Goal: Information Seeking & Learning: Find specific fact

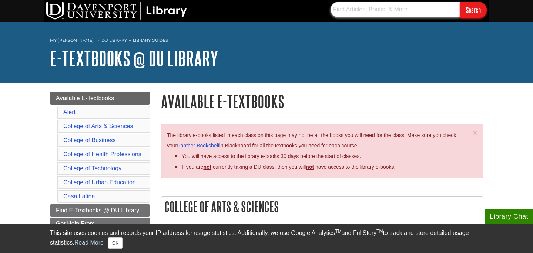
click at [360, 13] on input "text" at bounding box center [394, 10] width 129 height 16
paste input "9781792477775"
type input "9781792477775"
click at [460, 2] on input "Search" at bounding box center [473, 10] width 27 height 16
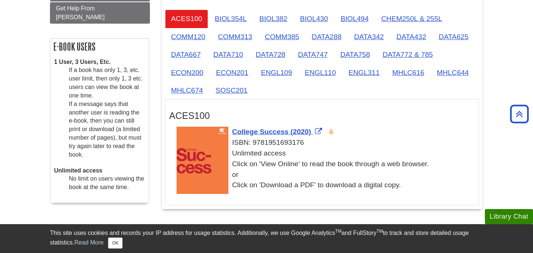
scroll to position [200, 0]
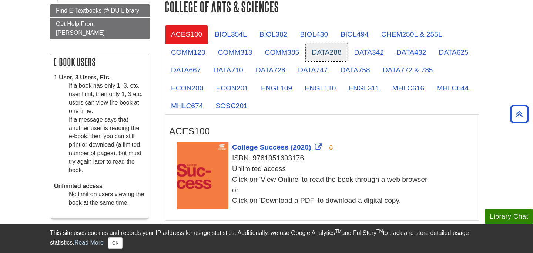
click at [327, 51] on link "DATA288" at bounding box center [326, 52] width 41 height 18
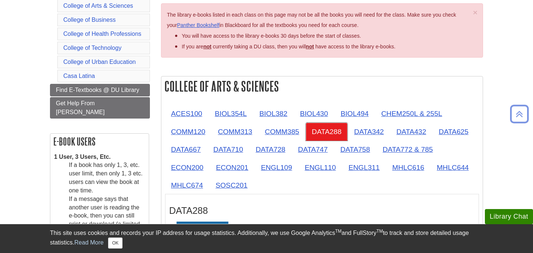
scroll to position [122, 0]
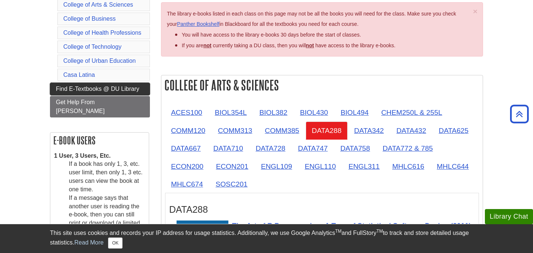
click at [124, 86] on span "Find E-Textbooks @ DU Library" at bounding box center [97, 89] width 83 height 6
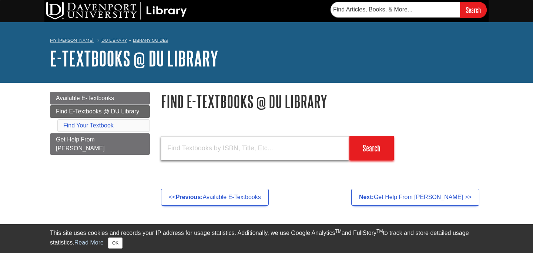
click at [246, 149] on input "text" at bounding box center [255, 149] width 188 height 24
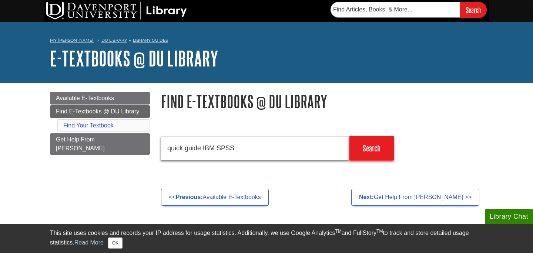
type input "quick guide IBM SPSS"
click at [362, 145] on input "Search" at bounding box center [371, 148] width 44 height 24
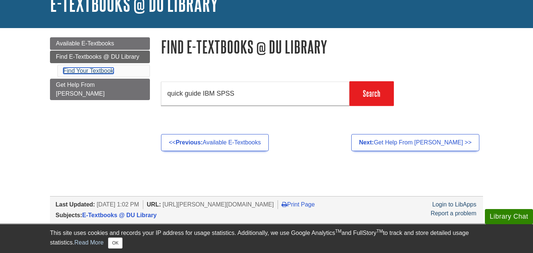
click at [97, 69] on link "Find Your Textbook" at bounding box center [88, 71] width 50 height 6
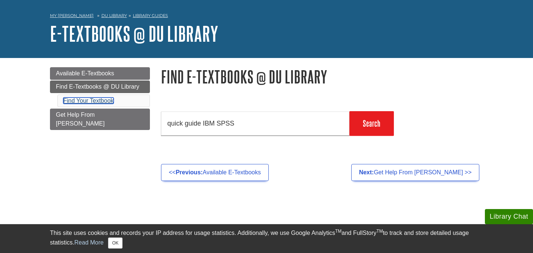
click at [100, 99] on link "Find Your Textbook" at bounding box center [88, 101] width 50 height 6
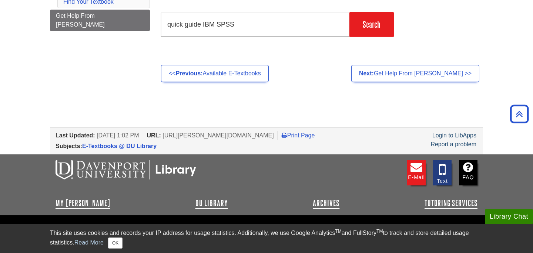
scroll to position [154, 0]
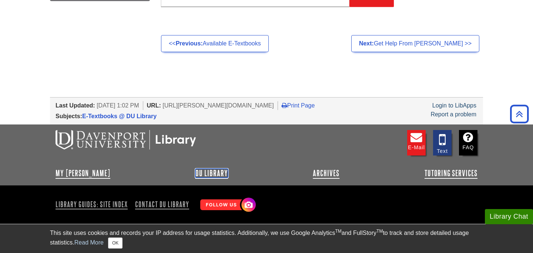
click at [198, 177] on link "DU Library" at bounding box center [211, 173] width 33 height 9
